Goal: Find specific page/section: Find specific page/section

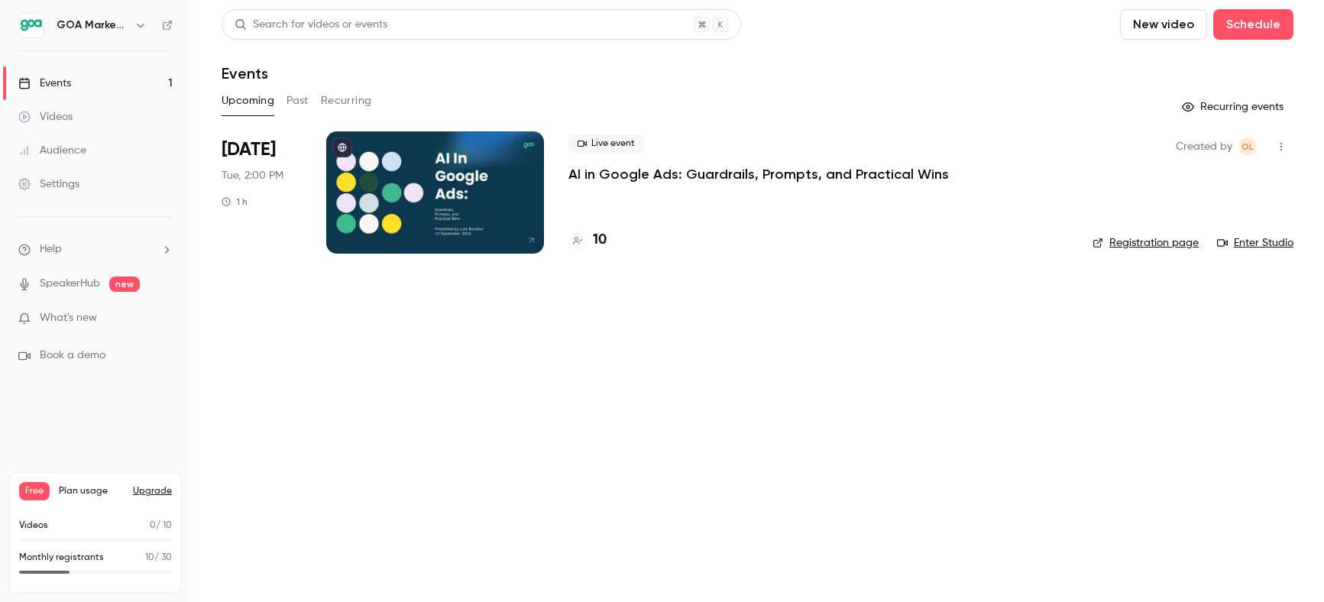
click at [85, 153] on div "Audience" at bounding box center [52, 150] width 68 height 15
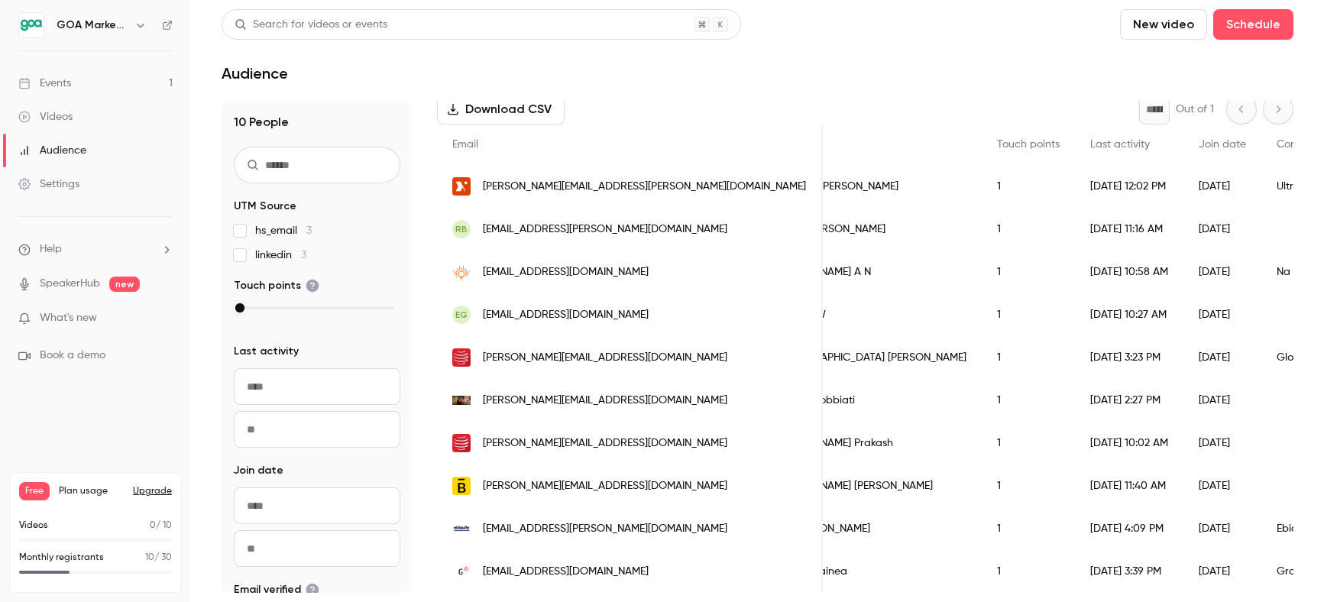
scroll to position [0, 64]
